Goal: Information Seeking & Learning: Learn about a topic

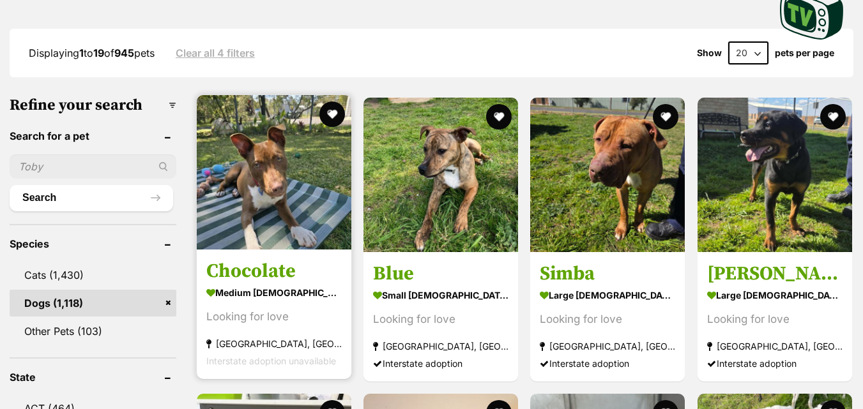
click at [314, 195] on img at bounding box center [274, 172] width 155 height 155
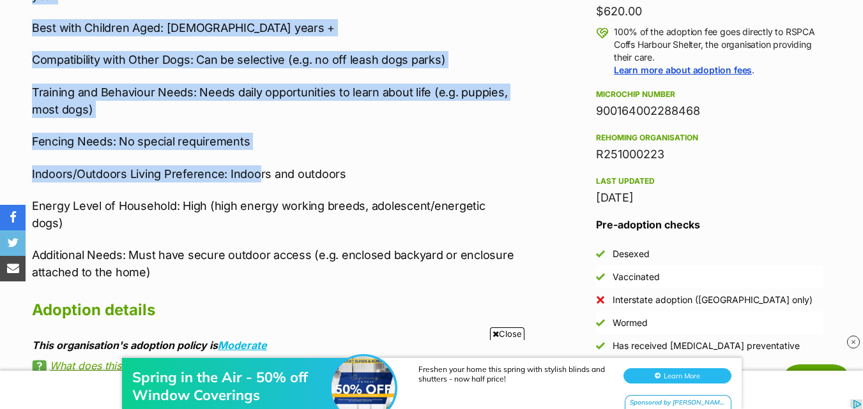
scroll to position [958, 0]
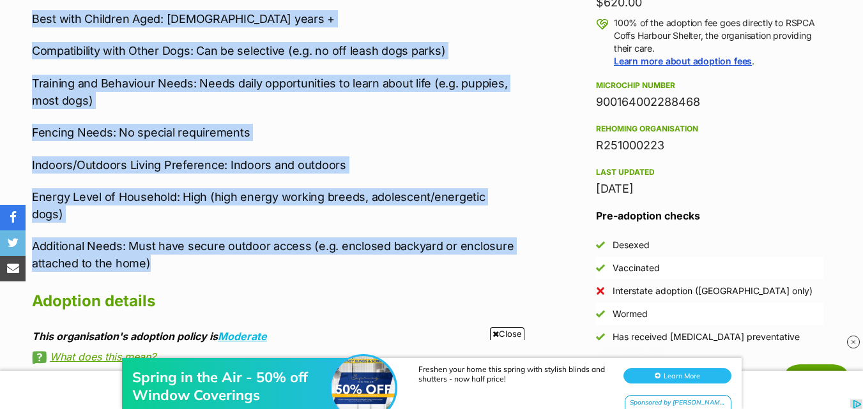
drag, startPoint x: 24, startPoint y: 68, endPoint x: 274, endPoint y: 227, distance: 295.7
click at [274, 227] on div "About Chocolate Hi, I’m Chocolate, a male American Staffordshire Terrier. Age: …" at bounding box center [266, 62] width 495 height 601
copy div "Hi, I’m Chocolate, a male American Staffordshire Terrier. Age: 8 months. I’m a …"
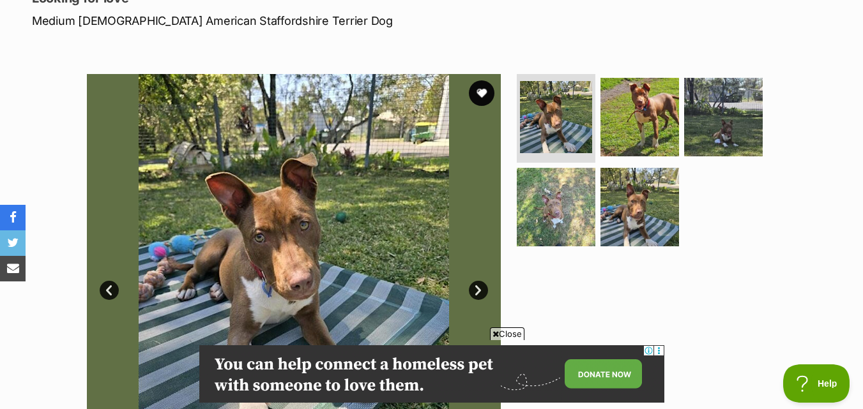
scroll to position [0, 0]
click at [471, 285] on link "Next" at bounding box center [478, 290] width 19 height 19
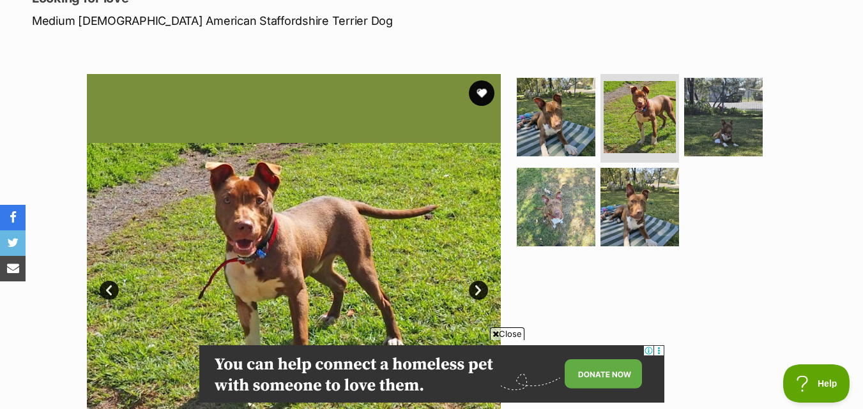
click at [471, 285] on link "Next" at bounding box center [478, 290] width 19 height 19
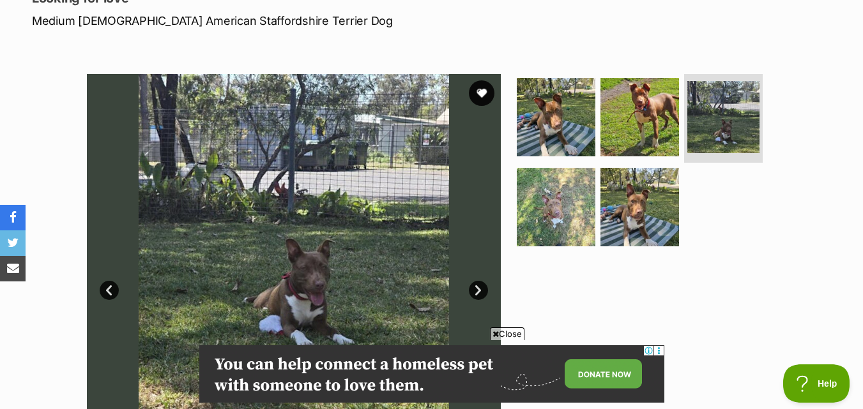
click at [471, 285] on link "Next" at bounding box center [478, 290] width 19 height 19
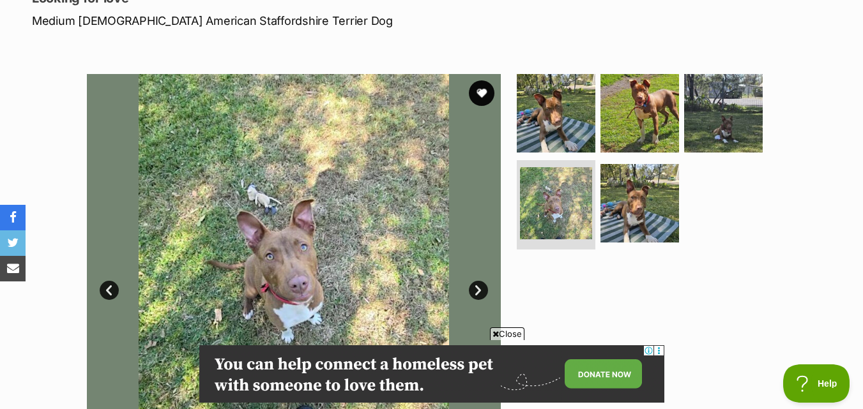
click at [471, 285] on link "Next" at bounding box center [478, 290] width 19 height 19
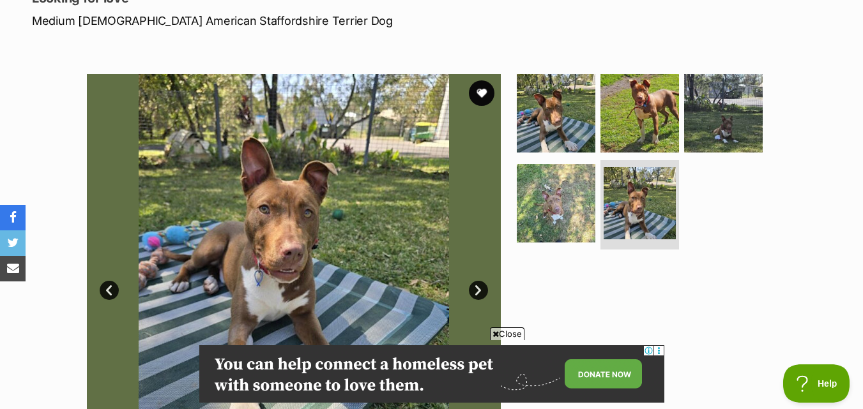
click at [471, 285] on link "Next" at bounding box center [478, 290] width 19 height 19
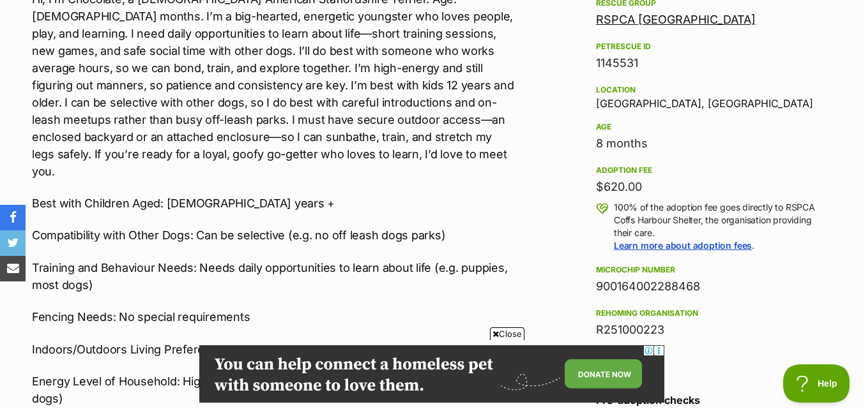
scroll to position [766, 0]
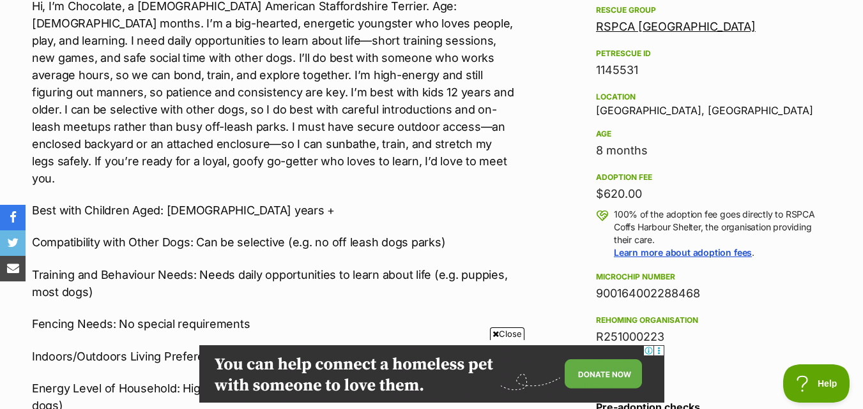
click at [515, 332] on span "Close" at bounding box center [507, 334] width 34 height 13
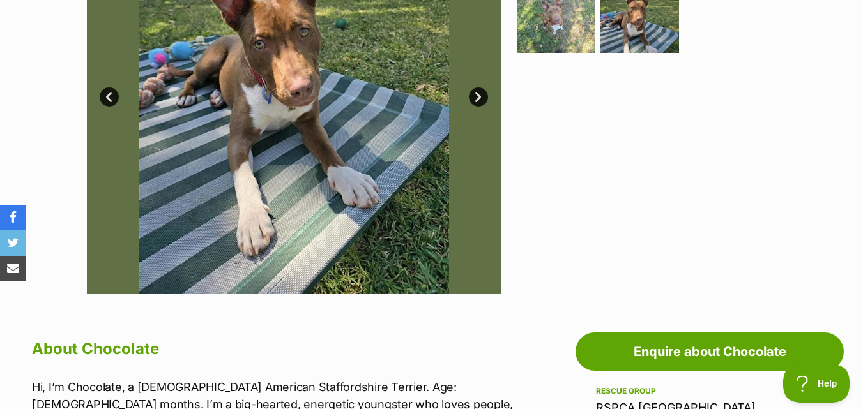
scroll to position [255, 0]
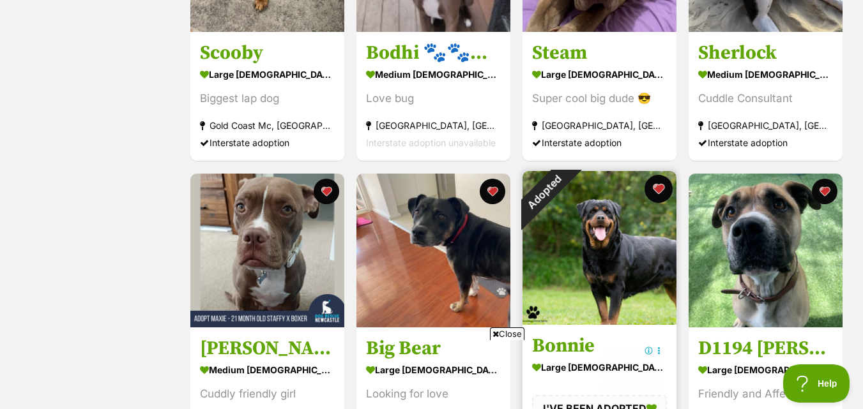
click at [653, 194] on button "favourite" at bounding box center [658, 189] width 28 height 28
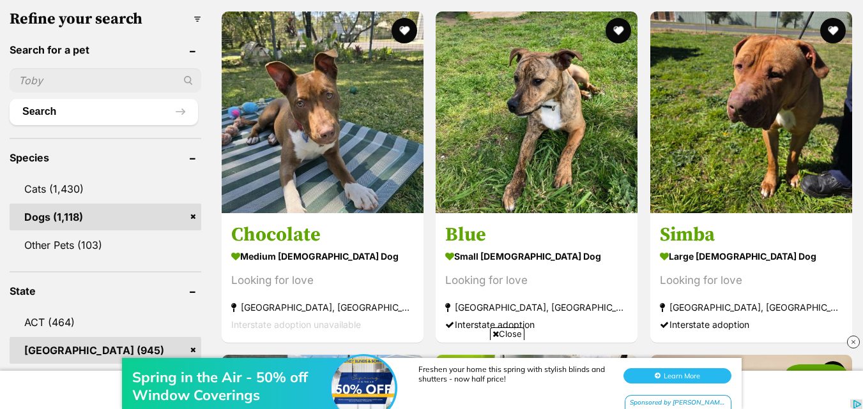
scroll to position [383, 0]
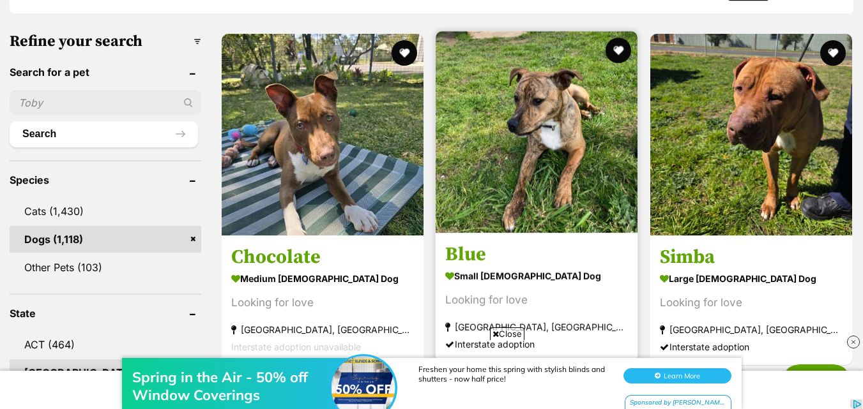
click at [521, 156] on img at bounding box center [537, 132] width 202 height 202
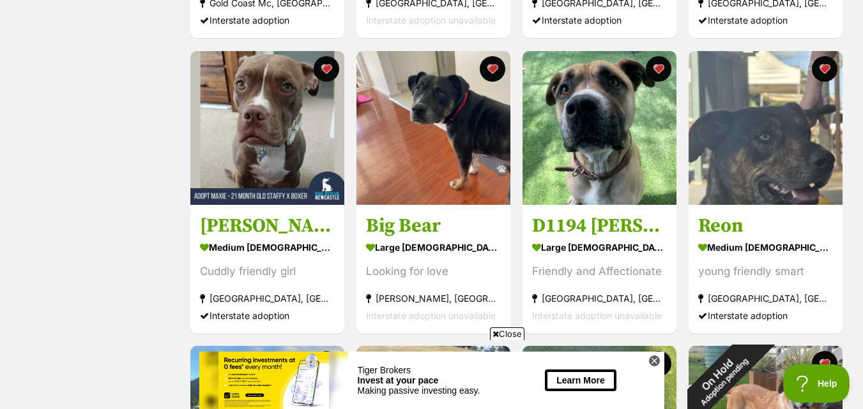
scroll to position [511, 0]
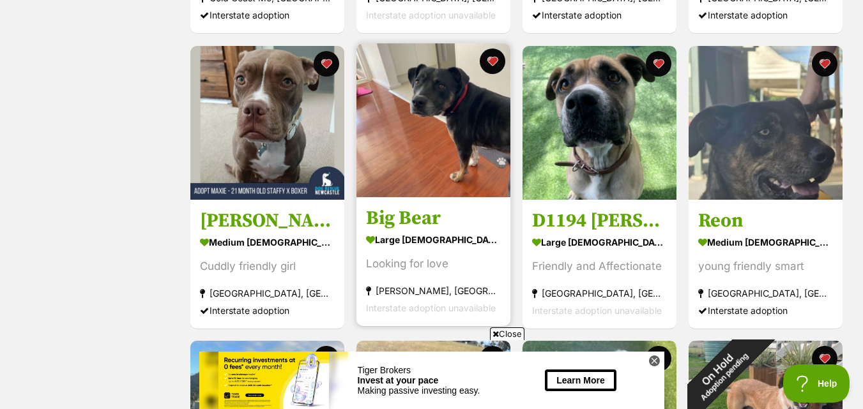
click at [450, 133] on img at bounding box center [433, 120] width 154 height 154
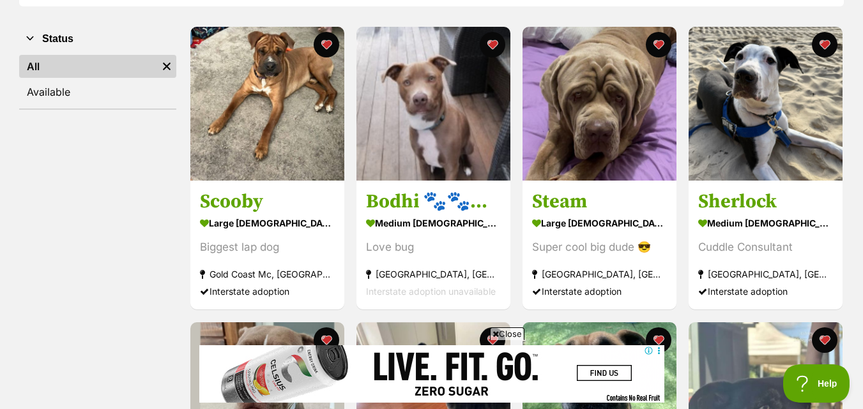
scroll to position [64, 0]
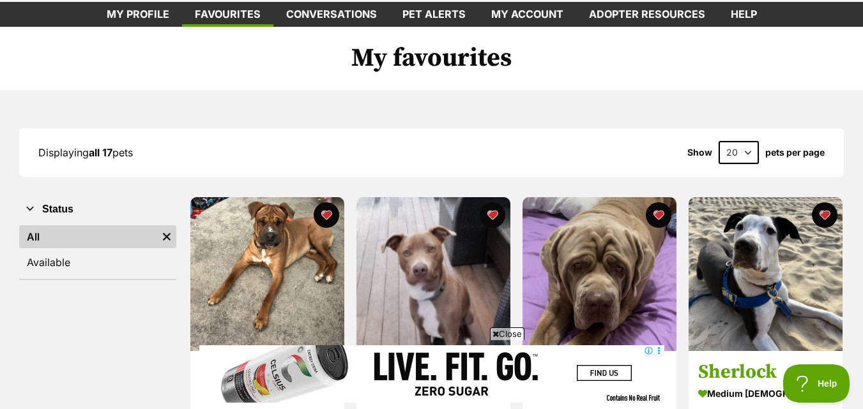
click at [517, 330] on span "Close" at bounding box center [507, 334] width 34 height 13
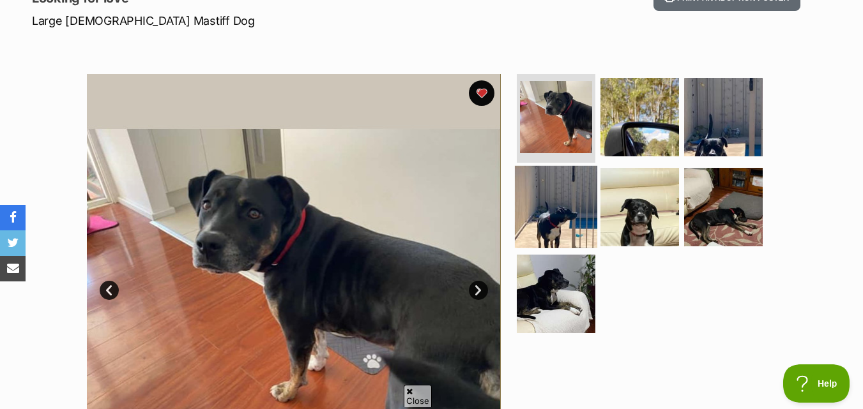
click at [579, 229] on img at bounding box center [556, 207] width 82 height 82
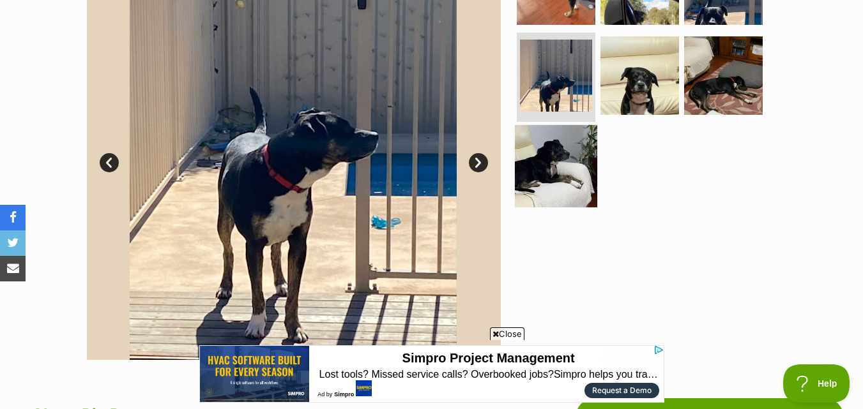
click at [561, 195] on img at bounding box center [556, 166] width 82 height 82
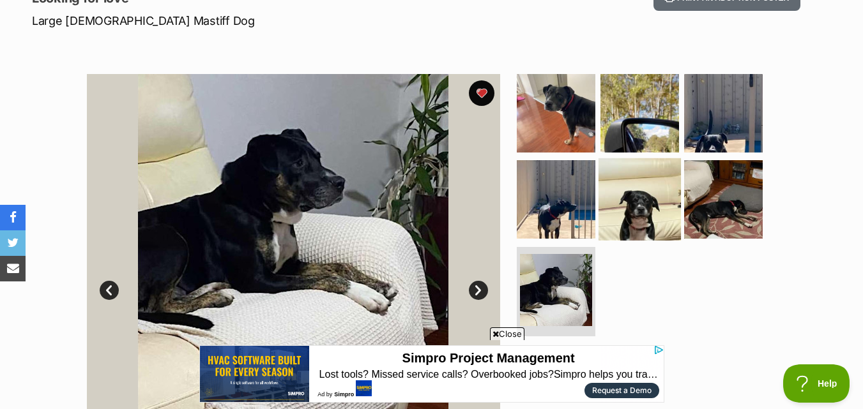
click at [669, 187] on img at bounding box center [639, 199] width 82 height 82
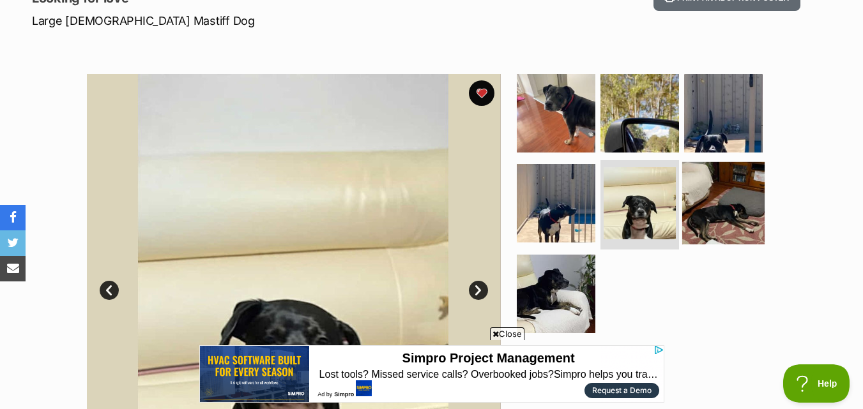
click at [715, 193] on img at bounding box center [723, 203] width 82 height 82
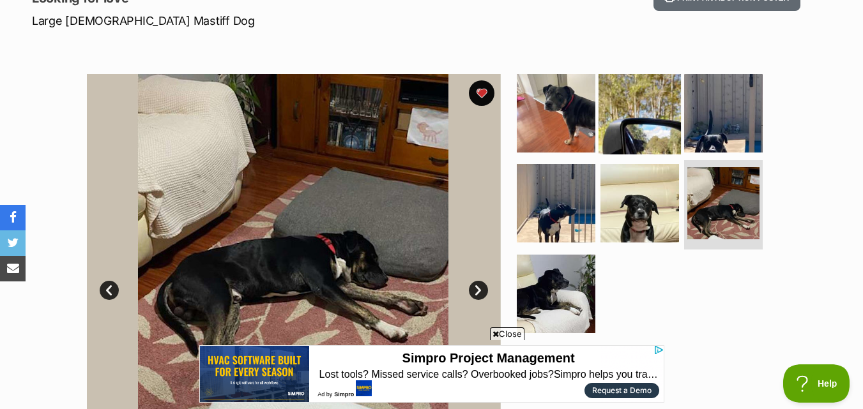
click at [656, 133] on img at bounding box center [639, 113] width 82 height 82
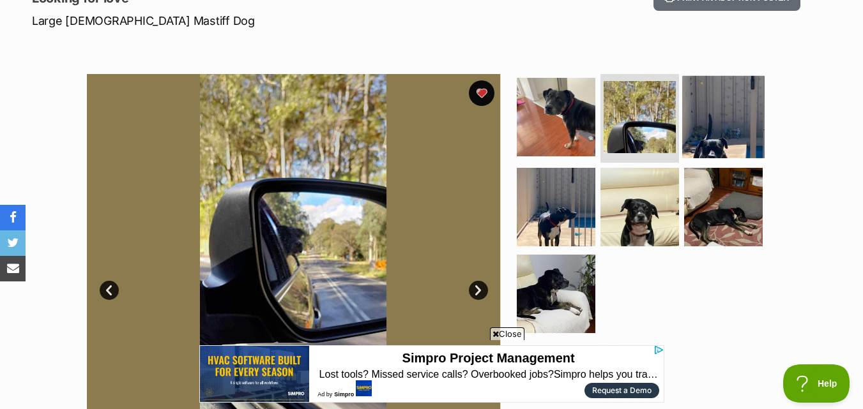
click at [690, 126] on img at bounding box center [723, 116] width 82 height 82
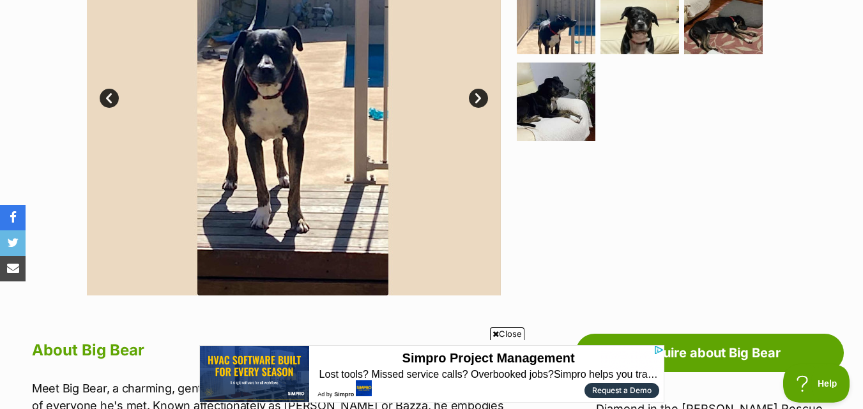
scroll to position [383, 0]
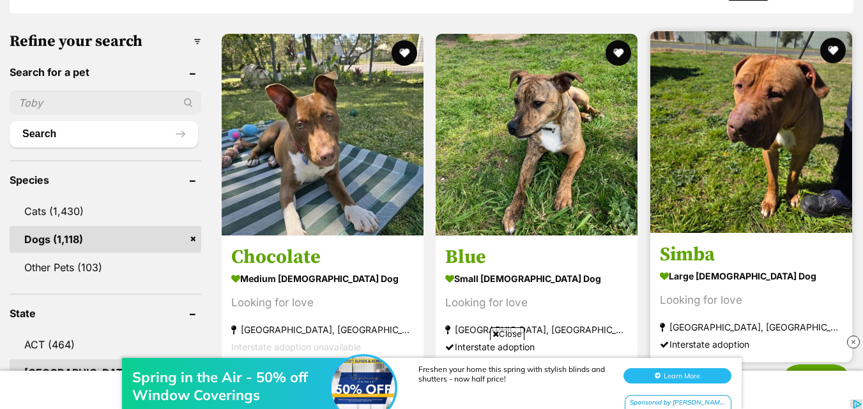
click at [731, 125] on img at bounding box center [751, 132] width 202 height 202
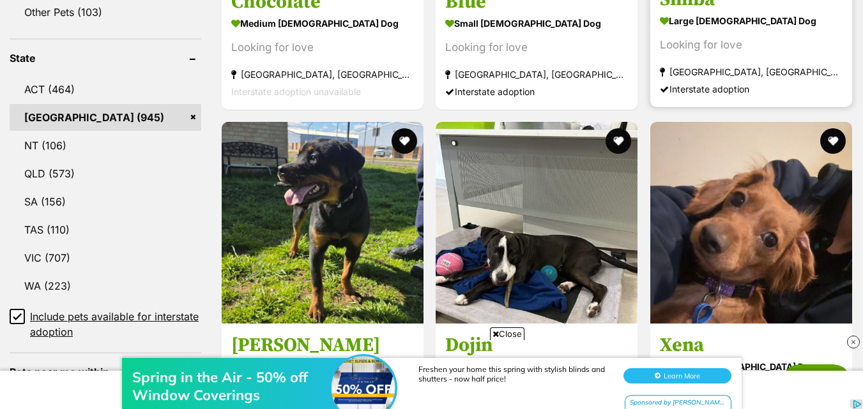
scroll to position [766, 0]
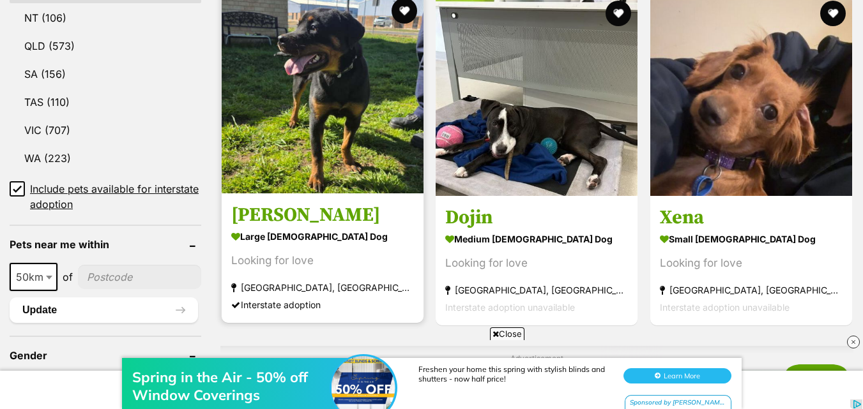
click at [293, 179] on img at bounding box center [323, 93] width 202 height 202
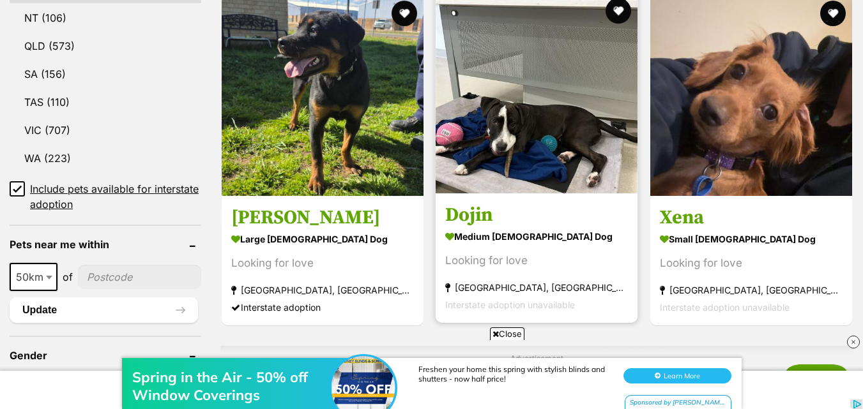
scroll to position [0, 0]
click at [550, 107] on img at bounding box center [537, 93] width 202 height 202
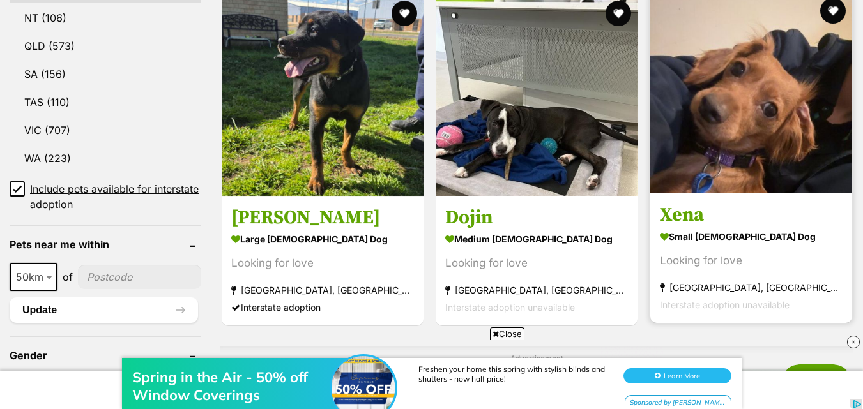
click at [734, 140] on img at bounding box center [751, 93] width 202 height 202
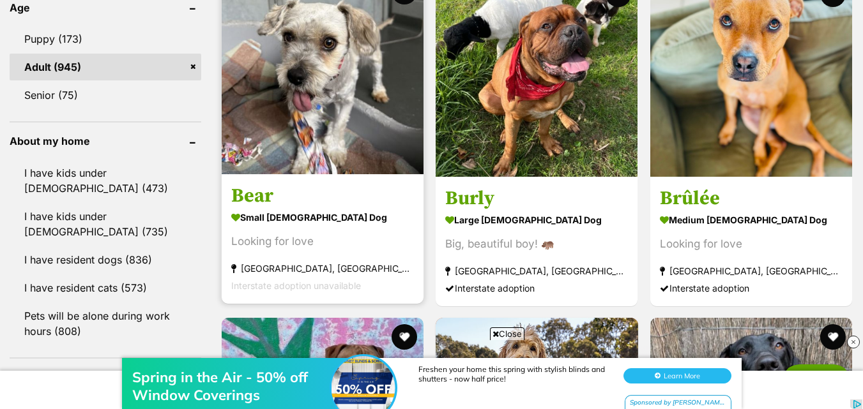
scroll to position [1405, 0]
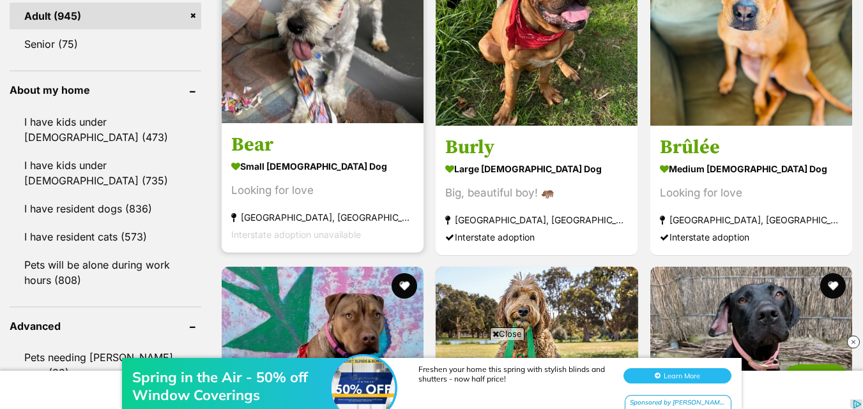
click at [333, 169] on strong "small male Dog" at bounding box center [322, 165] width 183 height 19
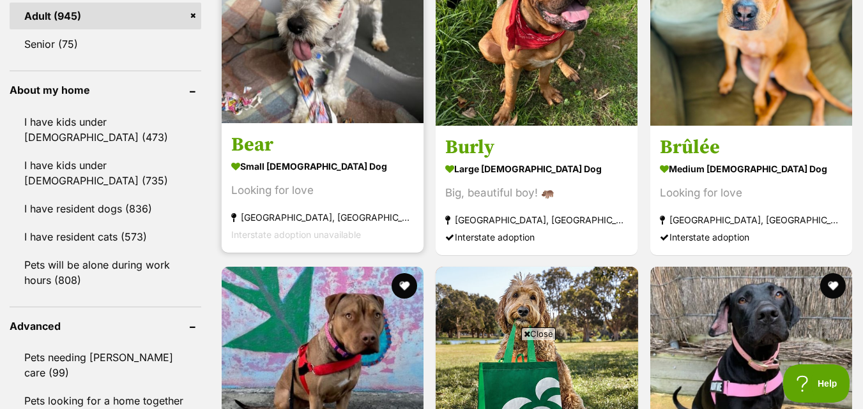
scroll to position [0, 0]
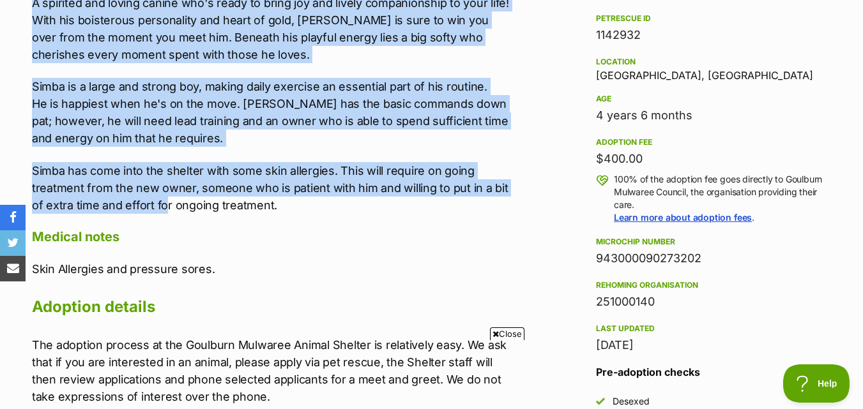
scroll to position [830, 0]
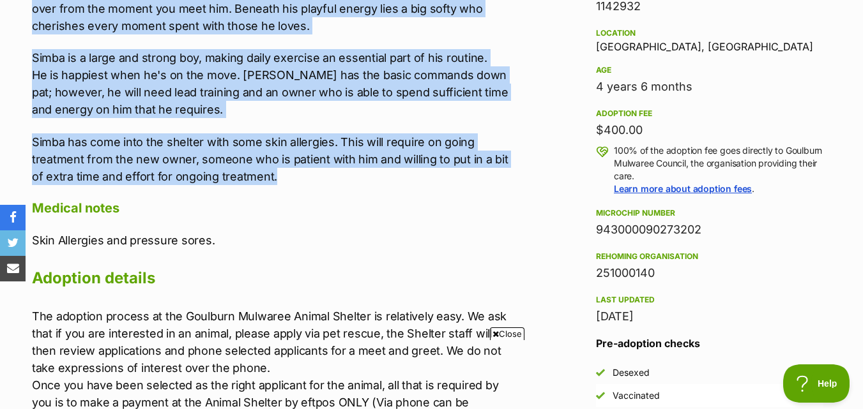
drag, startPoint x: 24, startPoint y: 169, endPoint x: 342, endPoint y: 174, distance: 318.7
copy div "A spirited and loving canine who's ready to bring joy and lively companionship …"
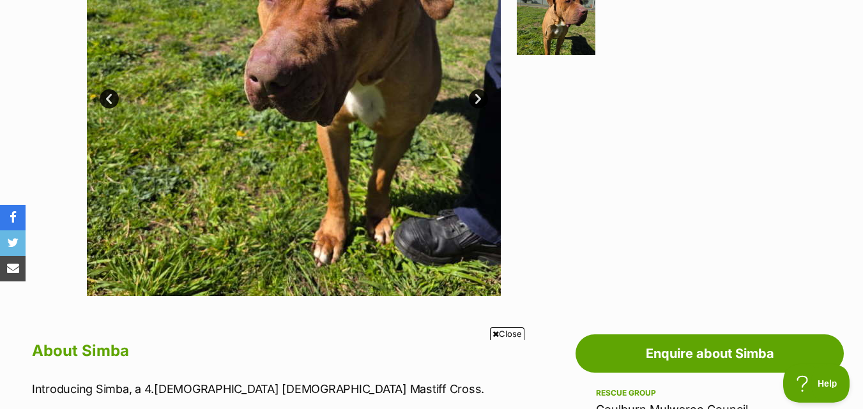
scroll to position [255, 0]
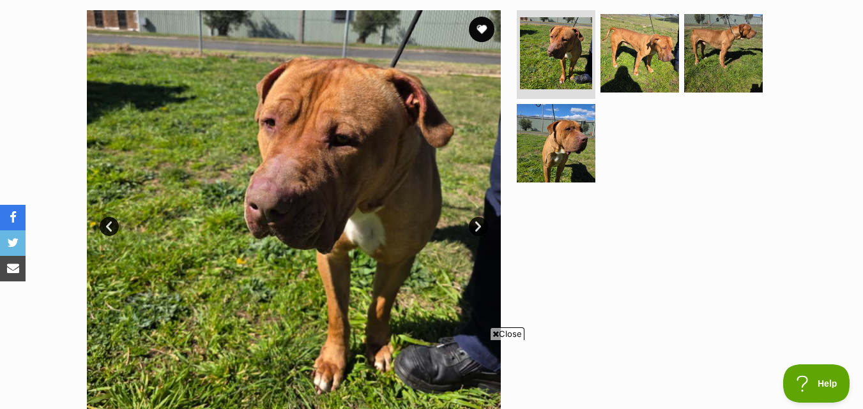
click at [472, 225] on link "Next" at bounding box center [478, 226] width 19 height 19
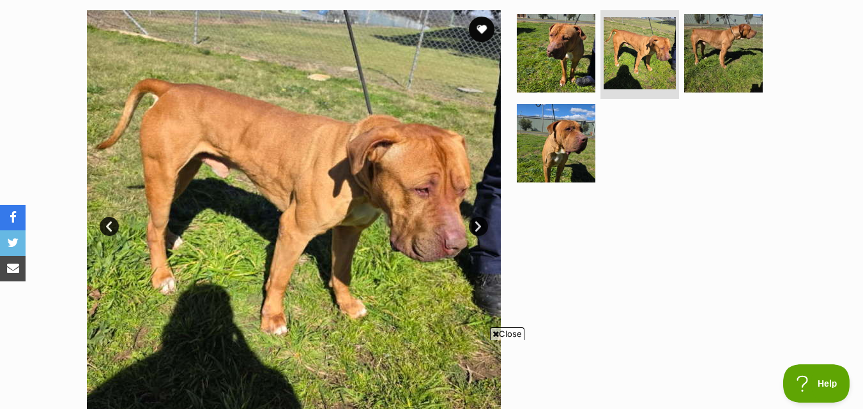
click at [472, 225] on link "Next" at bounding box center [478, 226] width 19 height 19
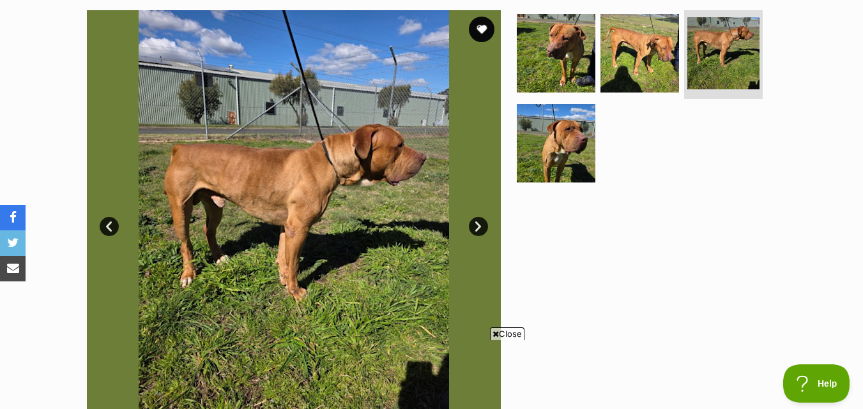
click at [472, 225] on link "Next" at bounding box center [478, 226] width 19 height 19
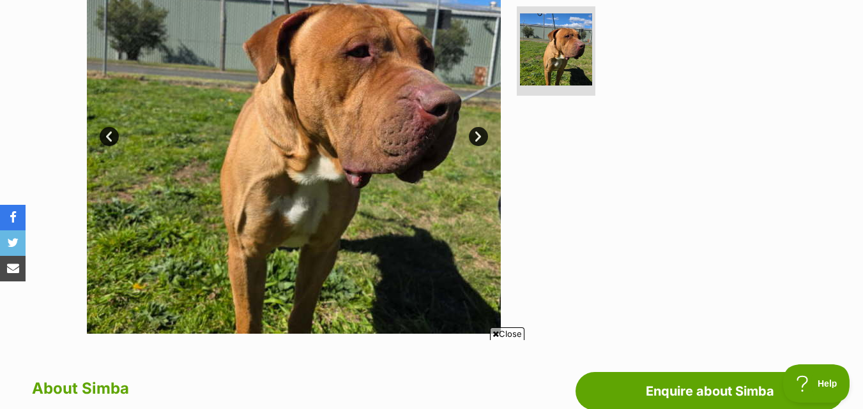
scroll to position [319, 0]
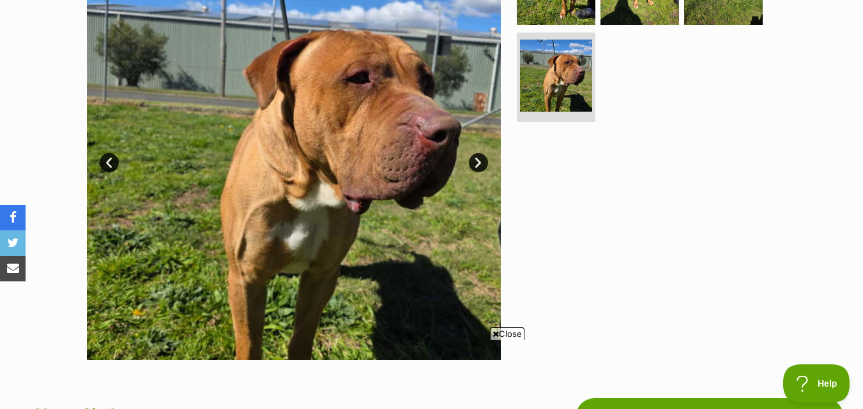
click at [479, 162] on link "Next" at bounding box center [478, 162] width 19 height 19
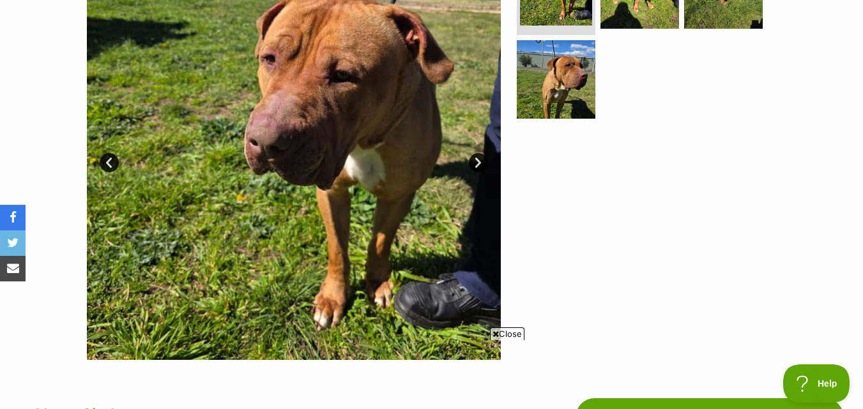
click at [479, 162] on link "Next" at bounding box center [478, 162] width 19 height 19
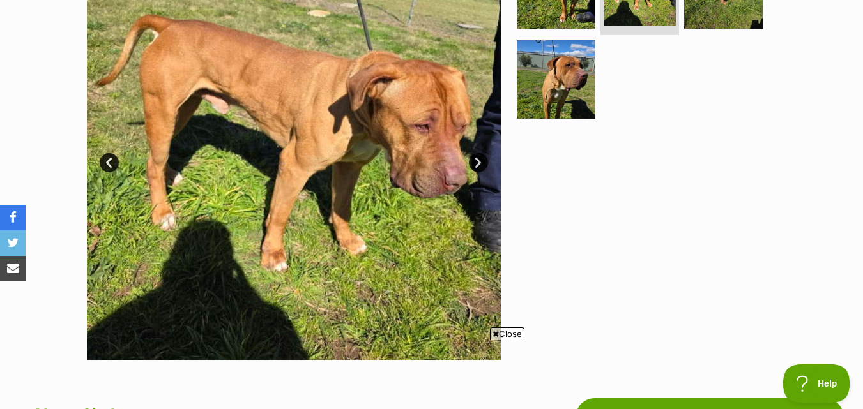
click at [479, 162] on link "Next" at bounding box center [478, 162] width 19 height 19
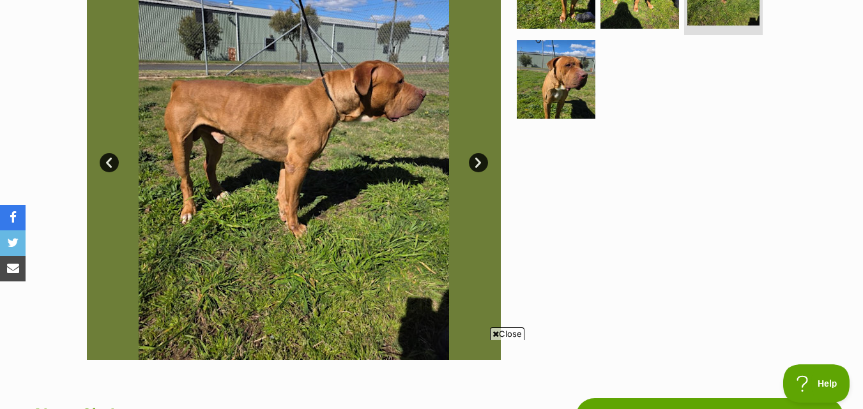
click at [479, 162] on link "Next" at bounding box center [478, 162] width 19 height 19
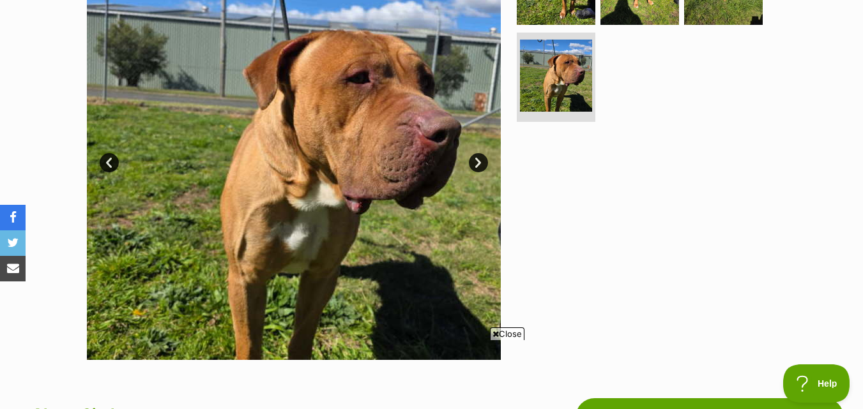
click at [479, 162] on link "Next" at bounding box center [478, 162] width 19 height 19
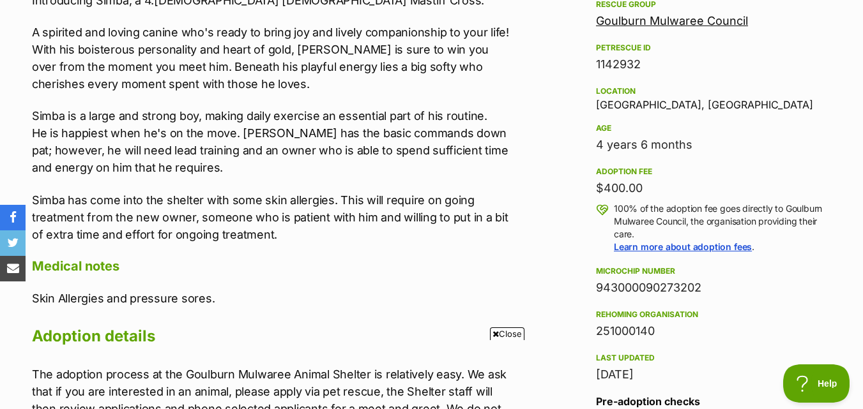
scroll to position [766, 0]
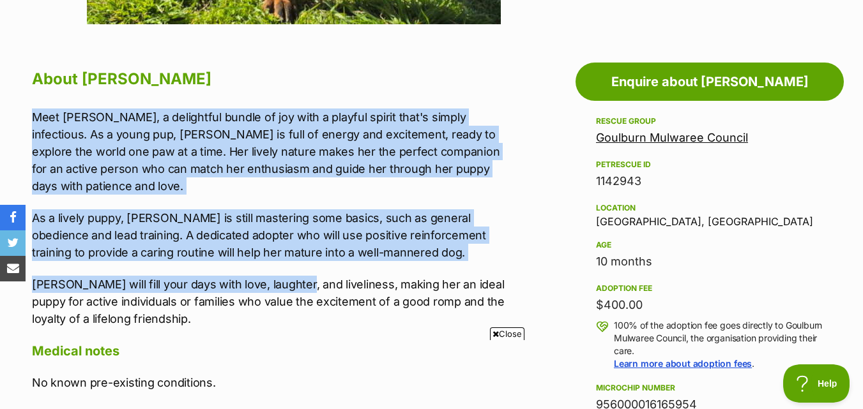
scroll to position [766, 0]
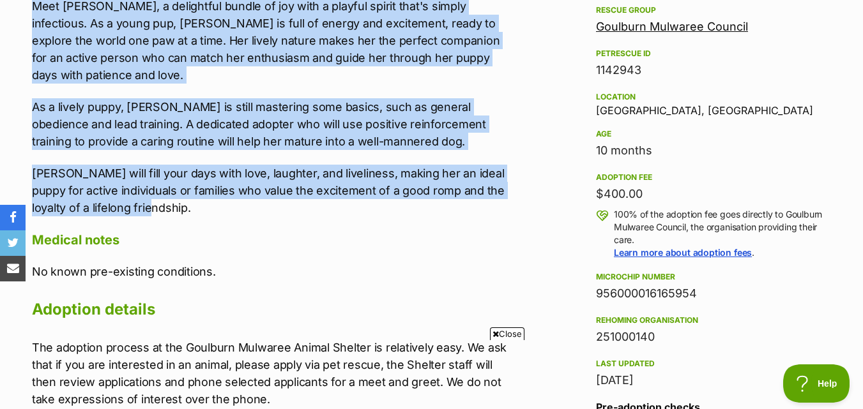
drag, startPoint x: 21, startPoint y: 128, endPoint x: 293, endPoint y: 185, distance: 277.9
copy div "Meet Maggie, a delightful bundle of joy with a playful spirit that's simply inf…"
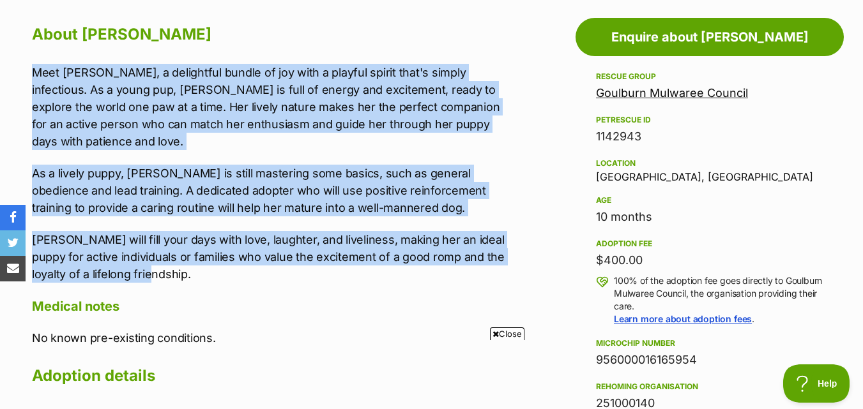
scroll to position [703, 0]
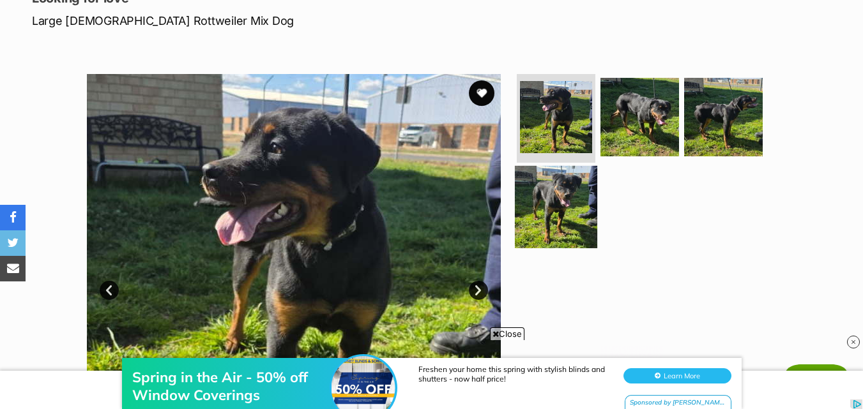
scroll to position [0, 0]
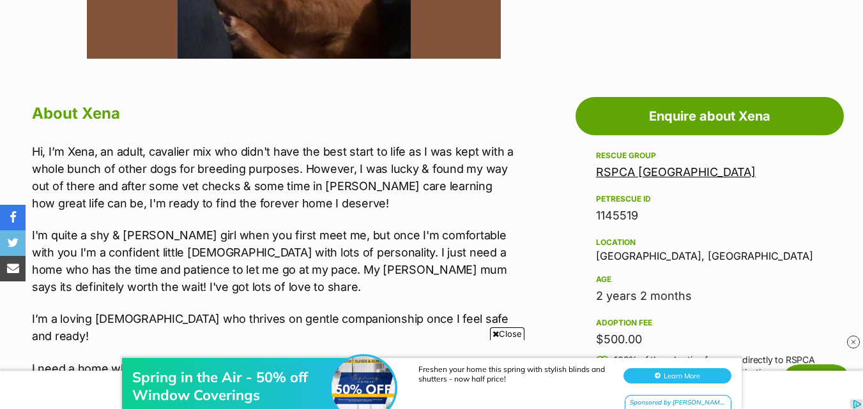
scroll to position [511, 0]
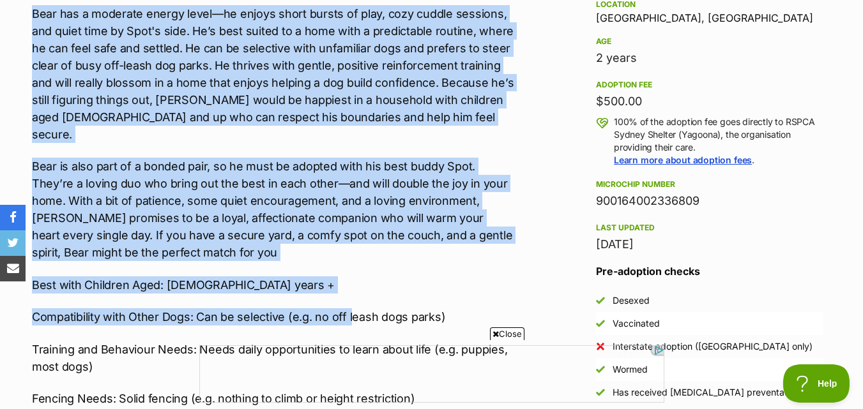
scroll to position [958, 0]
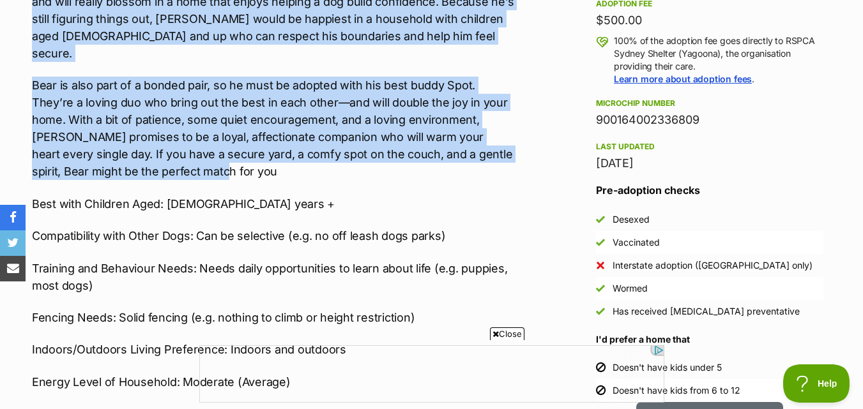
drag, startPoint x: 13, startPoint y: 133, endPoint x: 283, endPoint y: 137, distance: 270.2
click at [283, 137] on div "Advertisement Adoption information I've been adopted! This pet is no longer ava…" at bounding box center [431, 390] width 863 height 1286
copy div "Meet Bear, a gentle 2-year-old male Maltese. Bear is looking for a calm, patien…"
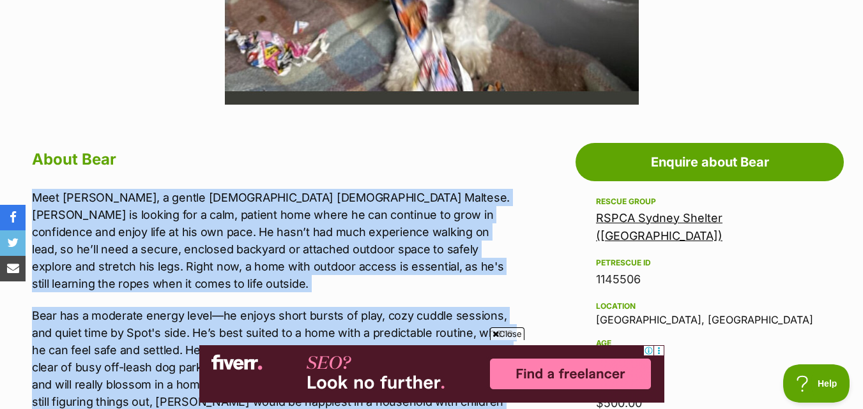
scroll to position [703, 0]
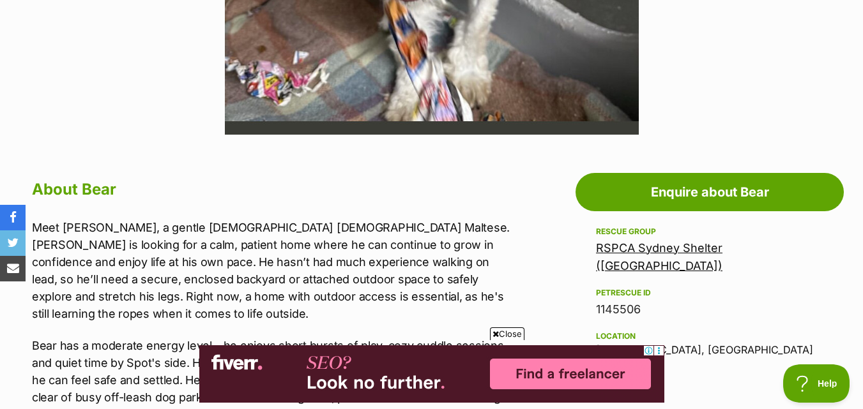
scroll to position [639, 0]
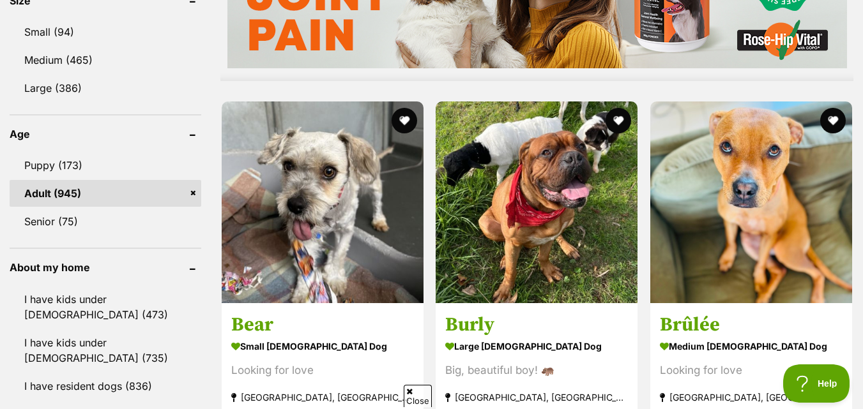
scroll to position [1228, 0]
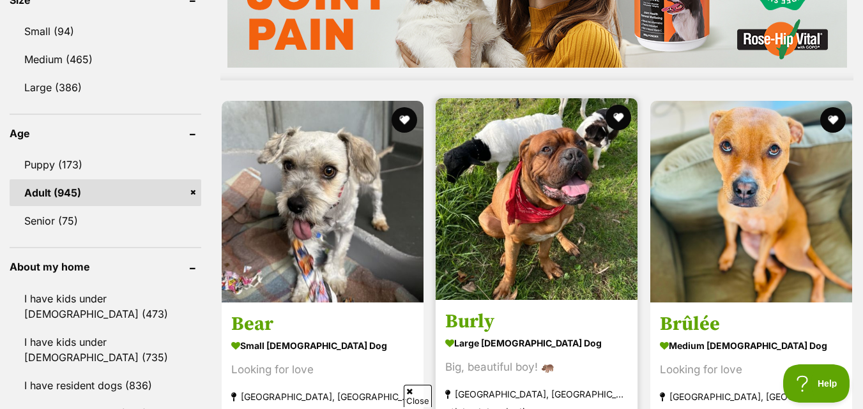
click at [529, 179] on img at bounding box center [537, 199] width 202 height 202
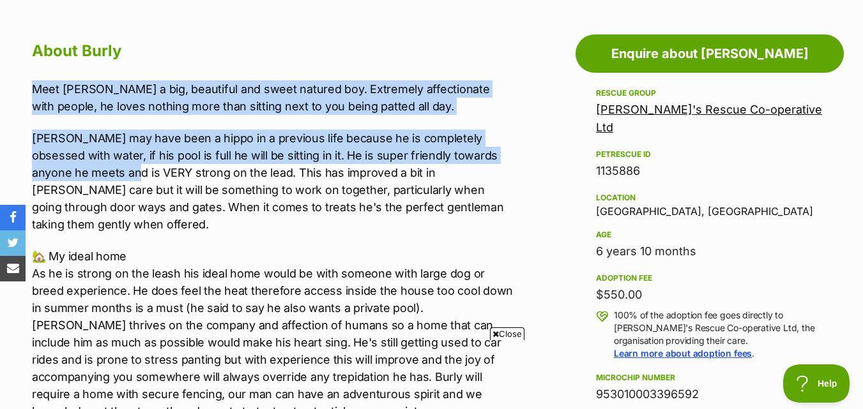
scroll to position [703, 0]
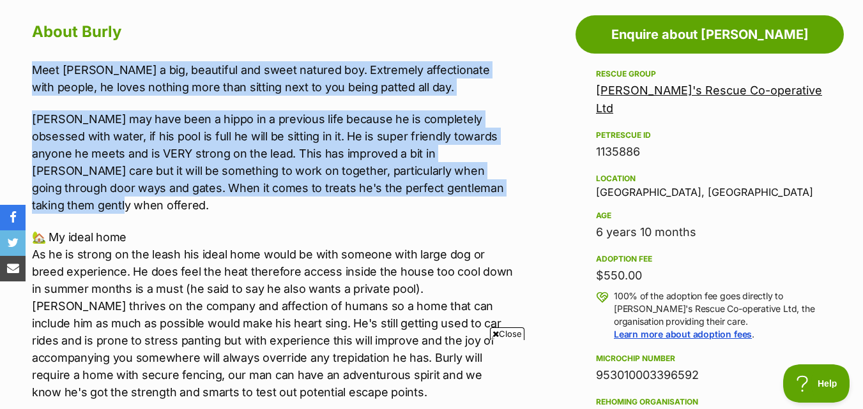
drag, startPoint x: 22, startPoint y: 140, endPoint x: 487, endPoint y: 192, distance: 468.5
copy div "Meet [PERSON_NAME] a big, beautiful and sweet natured boy. Extremely affectiona…"
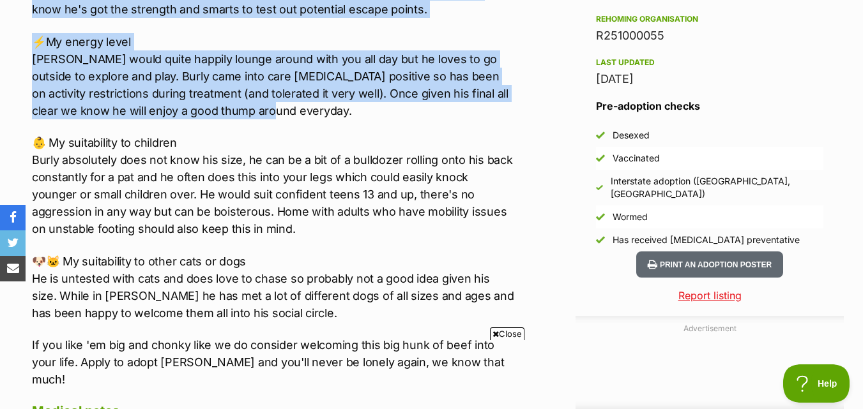
scroll to position [0, 0]
drag, startPoint x: 52, startPoint y: 33, endPoint x: 312, endPoint y: 92, distance: 267.1
click at [312, 92] on div "Meet [PERSON_NAME] a big, beautiful and sweet natured boy. Extremely affectiona…" at bounding box center [273, 33] width 482 height 710
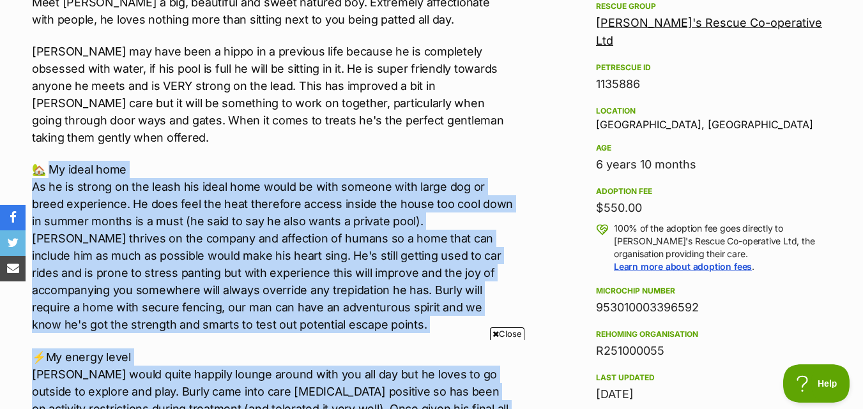
scroll to position [766, 0]
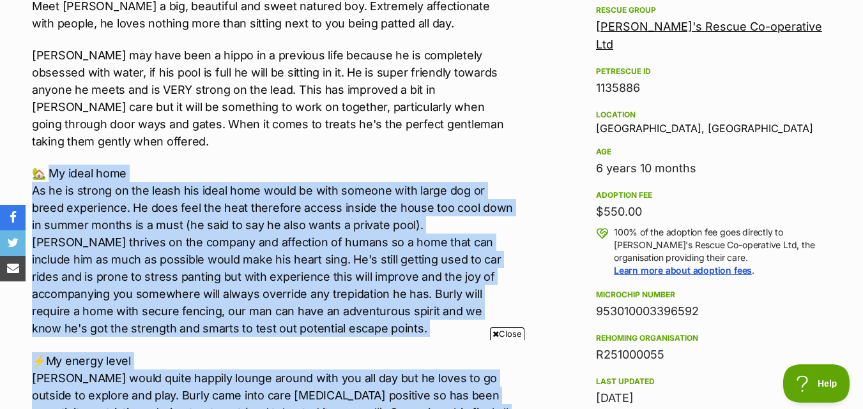
copy div "l ipsum dolo Si am co adipis el sed doeiu tem incid utla etdol ma aliq enimadm …"
click at [369, 165] on p "🏡 My ideal home As he is strong on the leash his ideal home would be with someo…" at bounding box center [273, 251] width 482 height 172
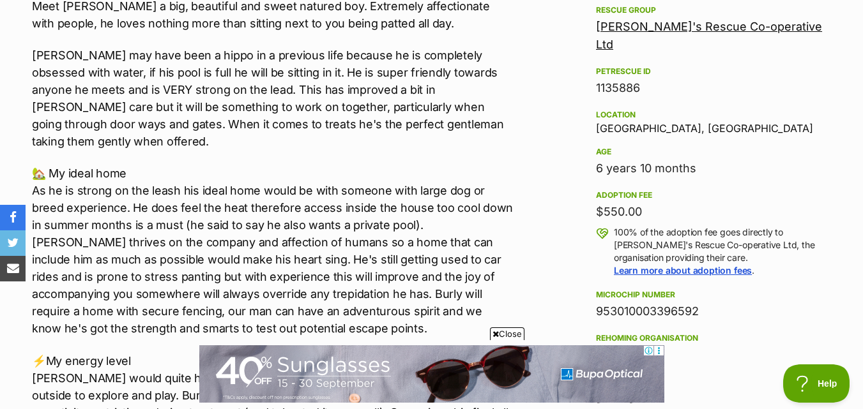
scroll to position [0, 0]
